Goal: Complete application form

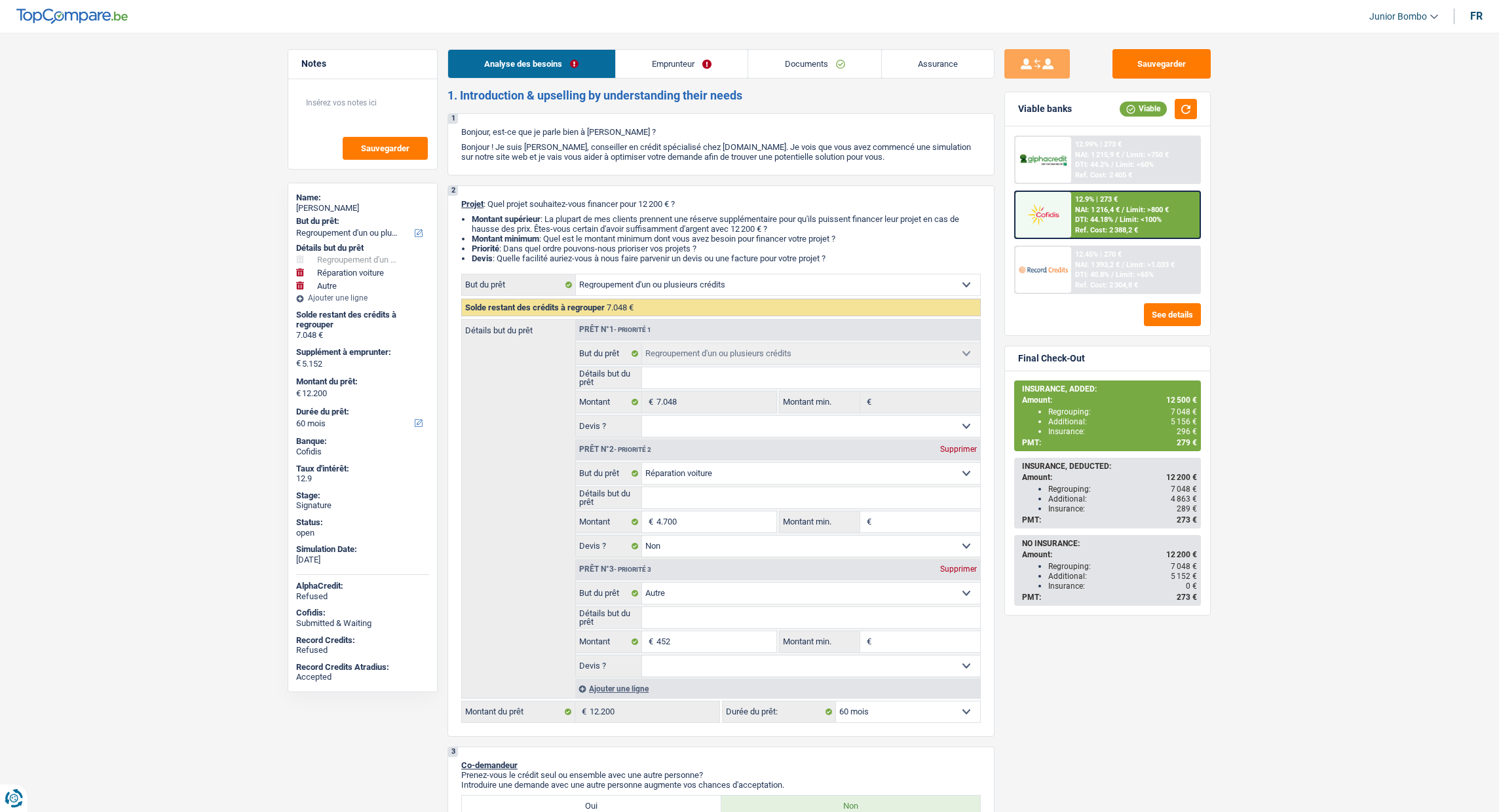
select select "refinancing"
select select "carRepair"
select select "other"
select select "60"
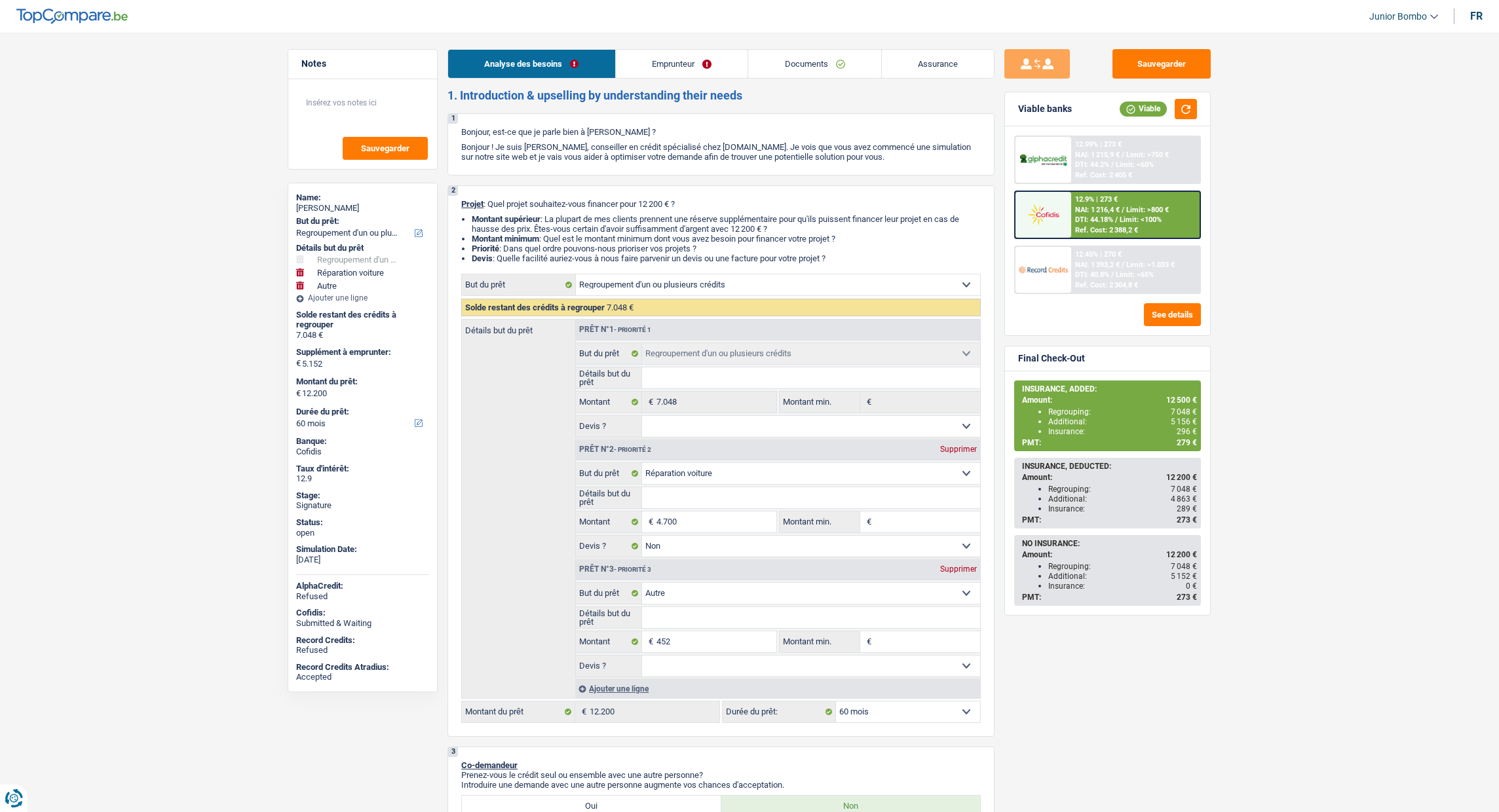
select select "refinancing"
select select "carRepair"
select select "false"
select select "other"
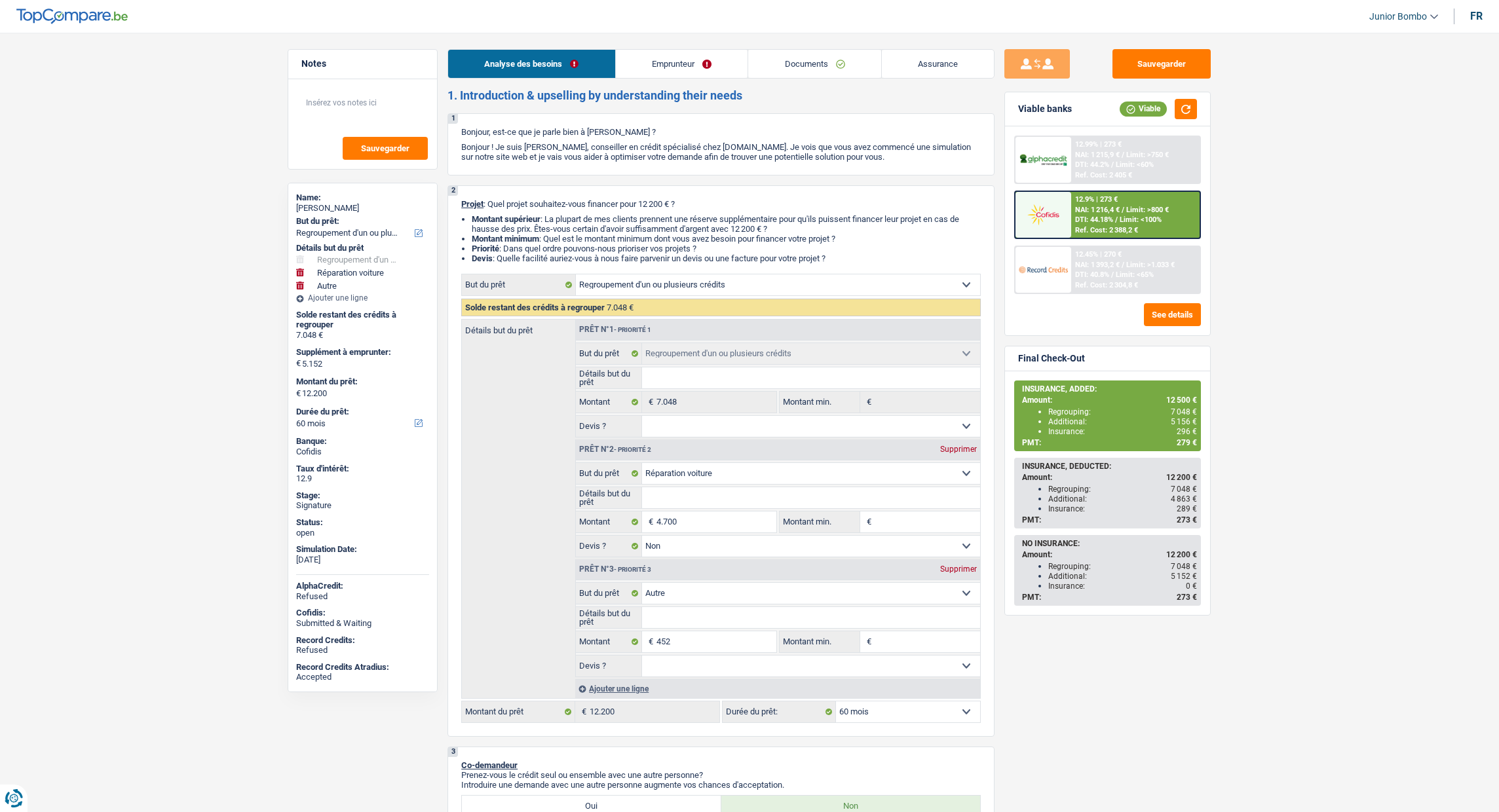
select select "60"
select select "privateEmployee"
select select "netSalary"
select select "mealVouchers"
select select "rents"
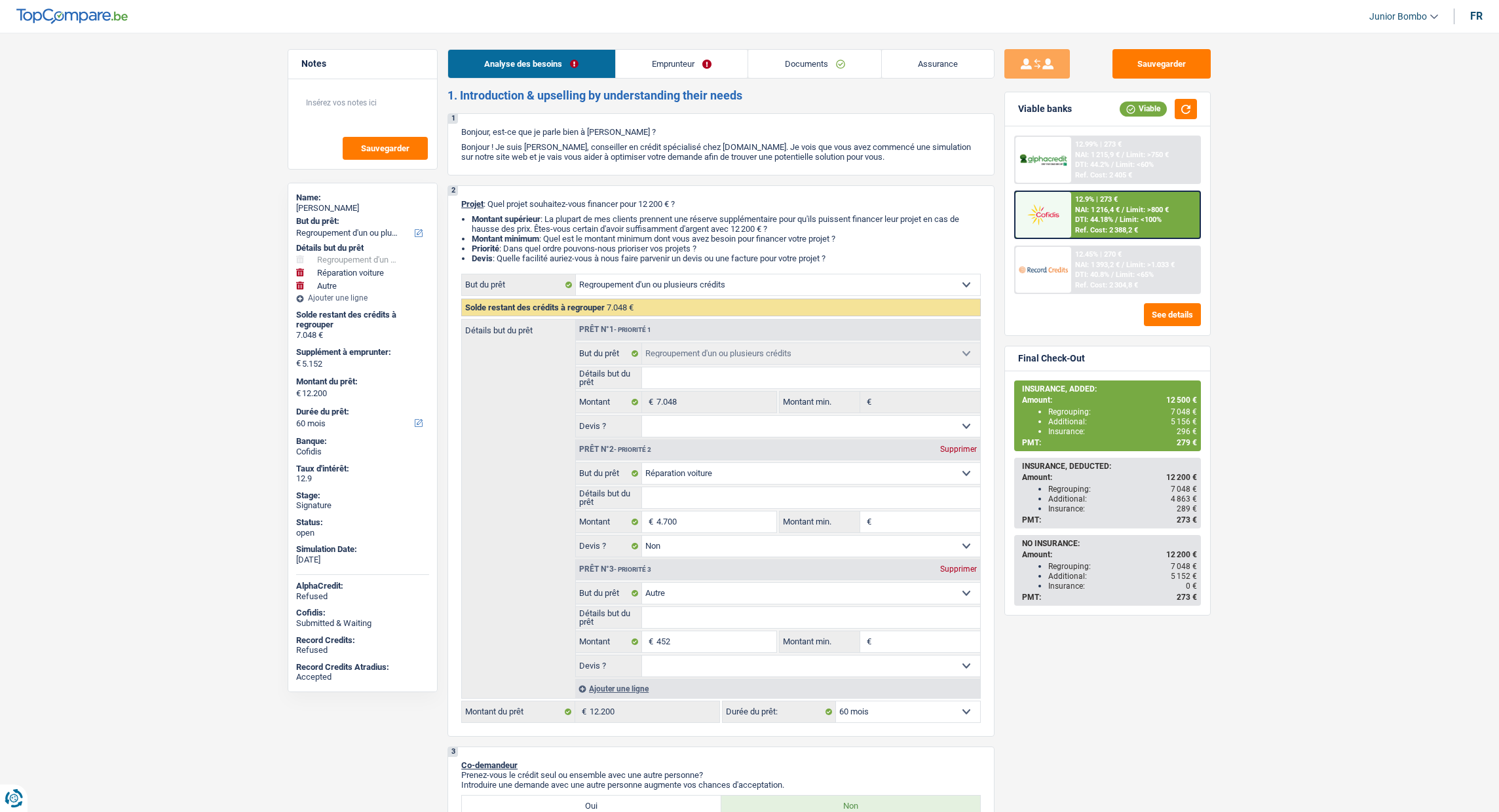
select select "cardOrCredit"
select select "personalLoan"
select select "homeFurnishingOrRelocation"
select select "48"
select select "refinancing"
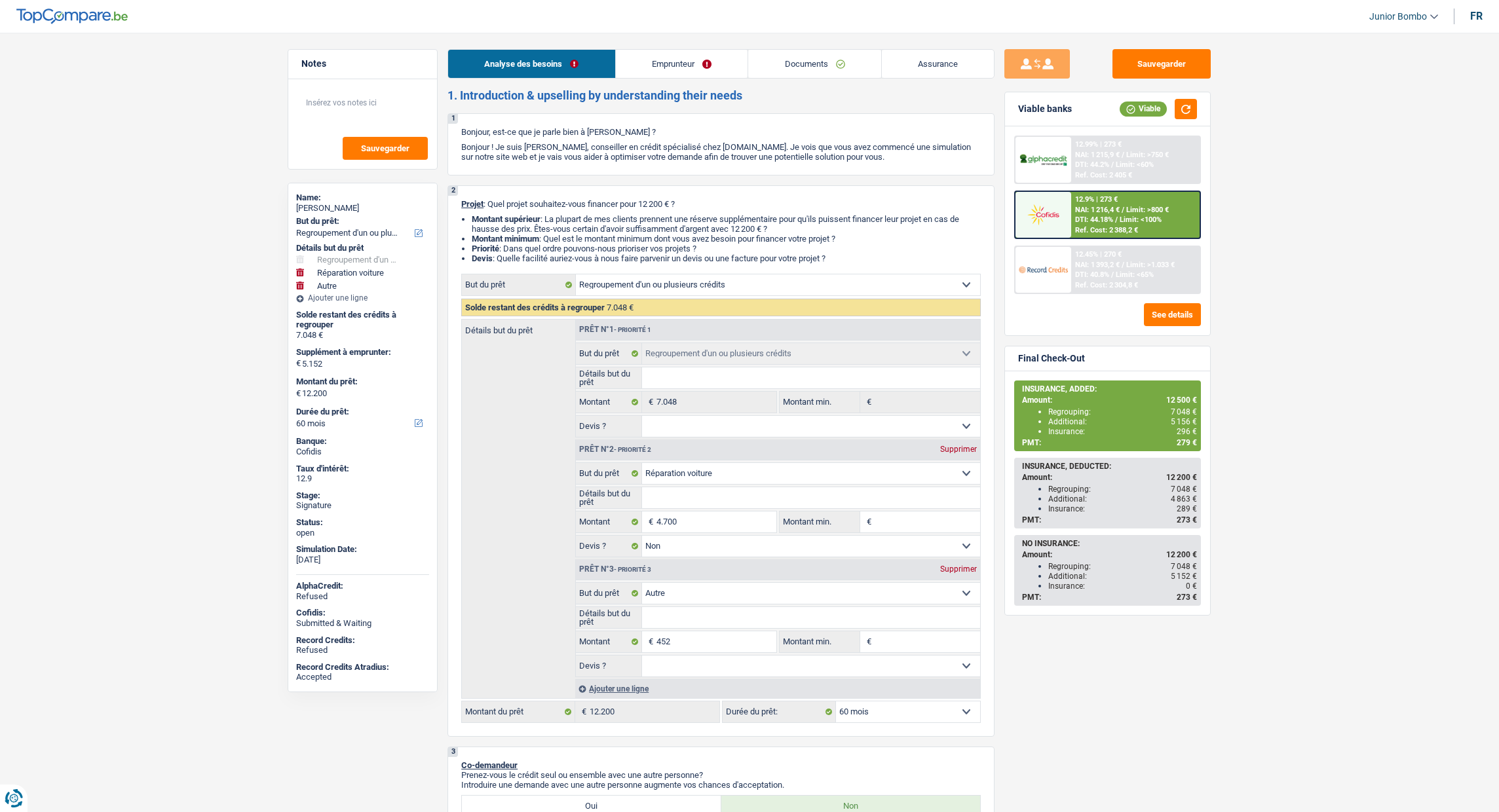
select select "refinancing"
select select "carRepair"
select select "false"
select select "other"
select select "60"
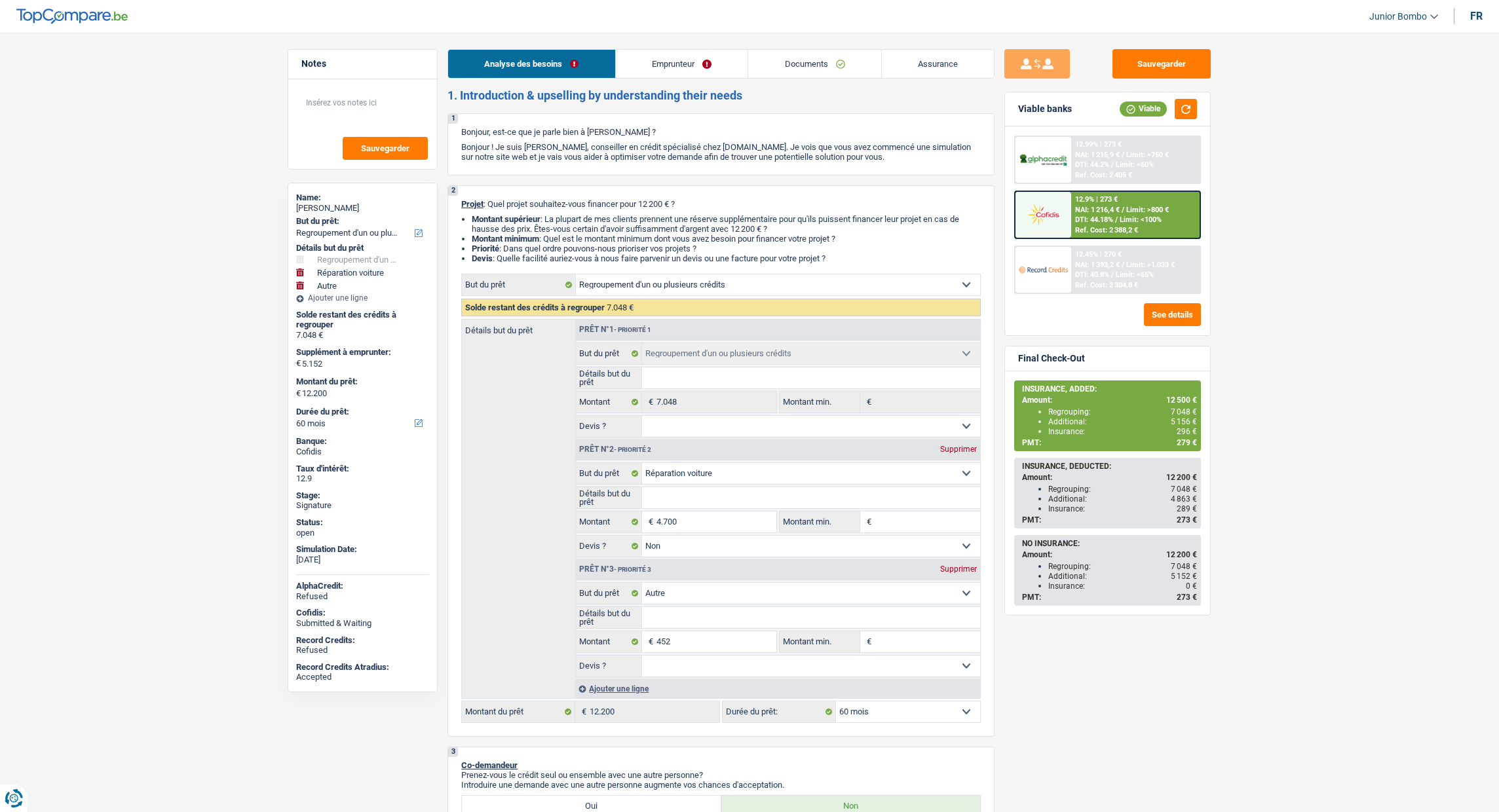
click at [682, 66] on link "Emprunteur" at bounding box center [682, 64] width 133 height 28
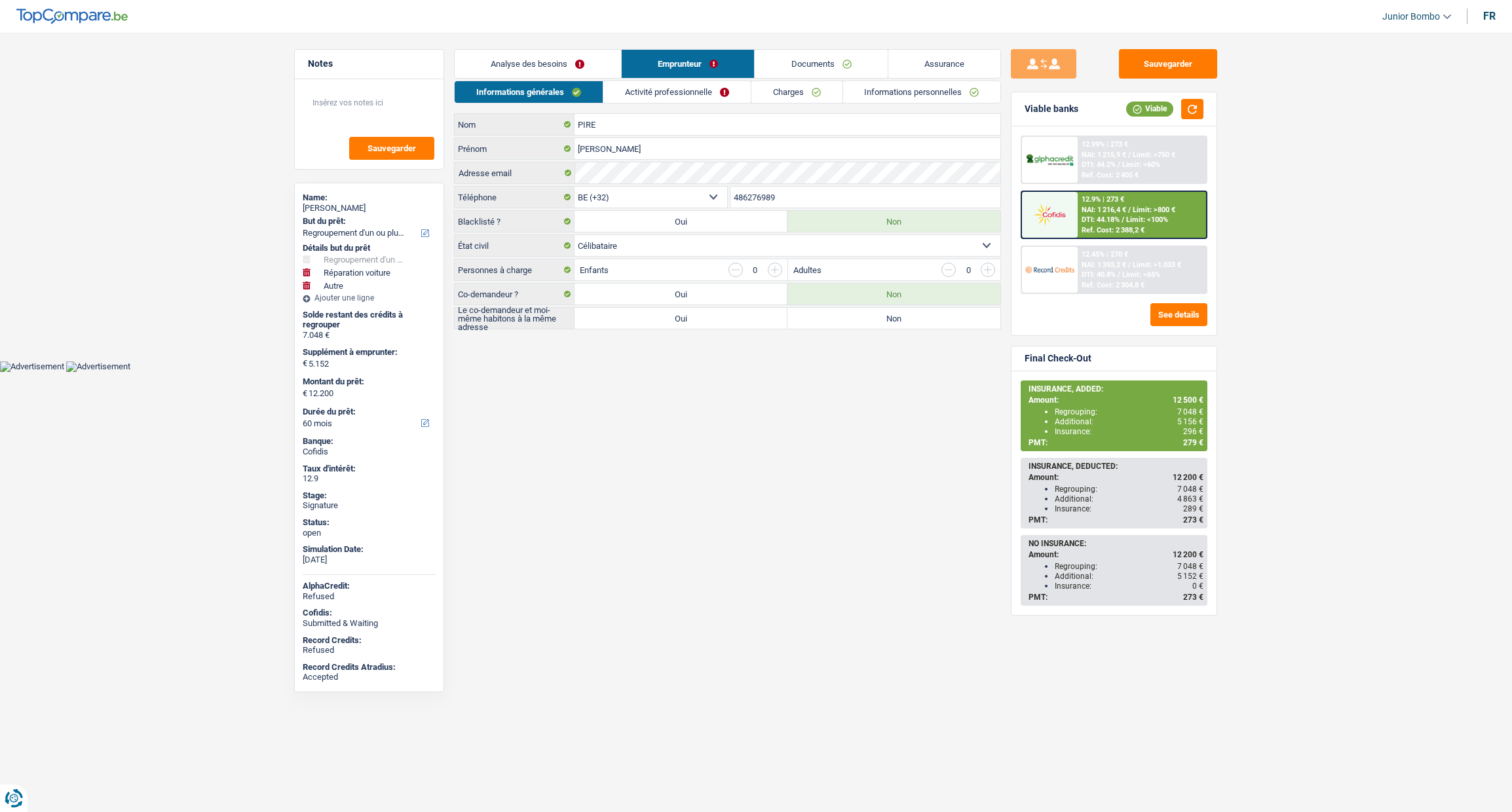
click at [898, 92] on link "Informations personnelles" at bounding box center [922, 92] width 158 height 22
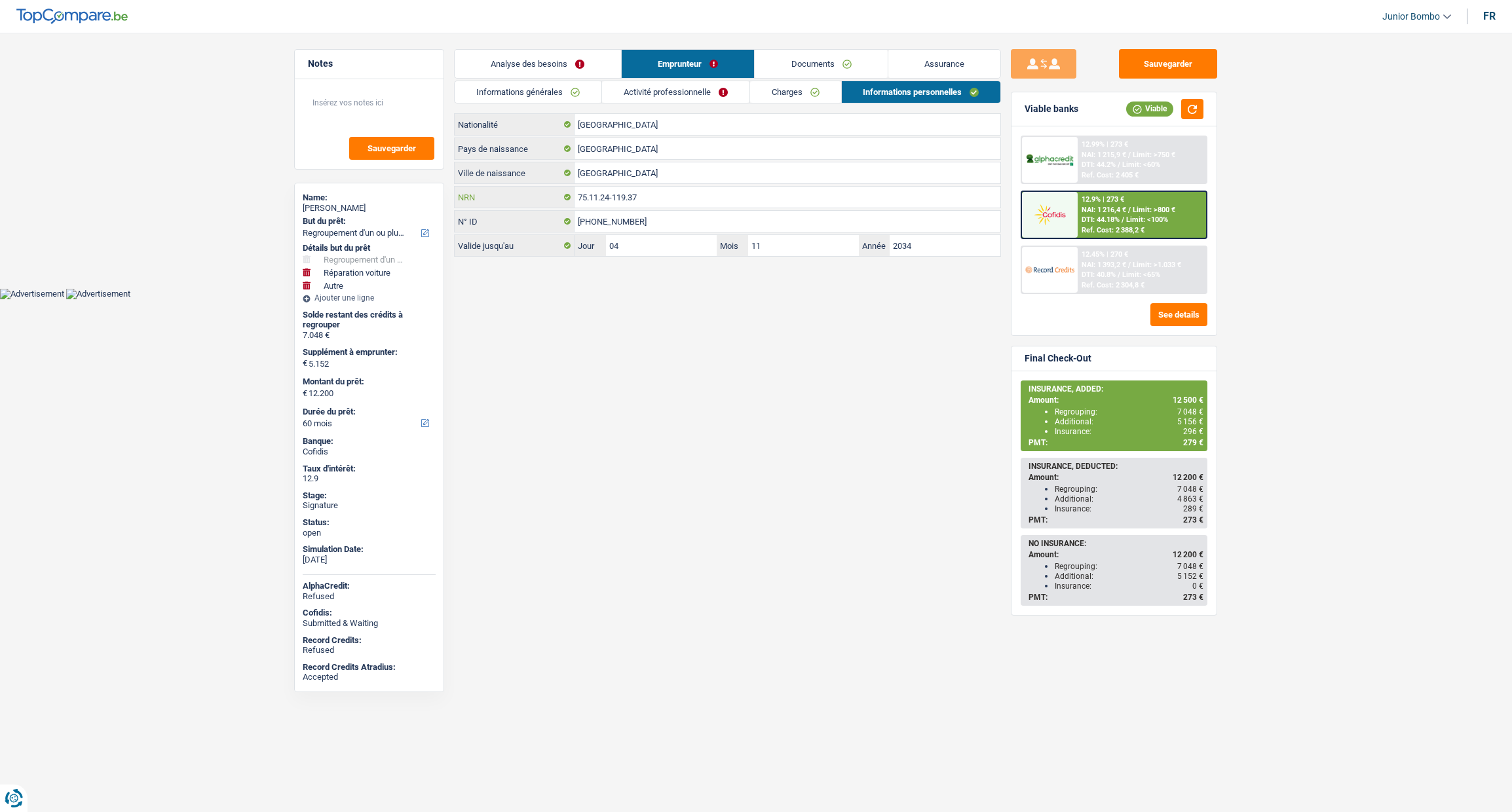
click at [595, 192] on input "75.11.24-119.37" at bounding box center [787, 197] width 426 height 21
click at [566, 98] on link "Informations générales" at bounding box center [527, 92] width 147 height 22
